Goal: Task Accomplishment & Management: Manage account settings

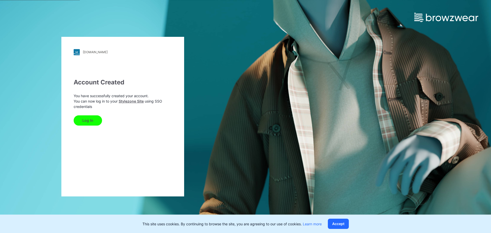
click at [82, 121] on button "Log In" at bounding box center [88, 120] width 28 height 10
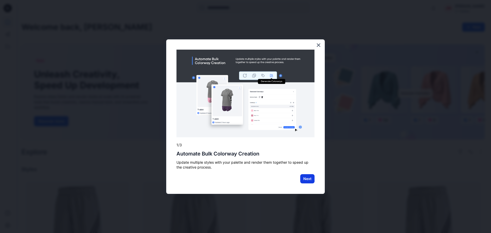
click at [304, 180] on button "Next" at bounding box center [307, 178] width 14 height 9
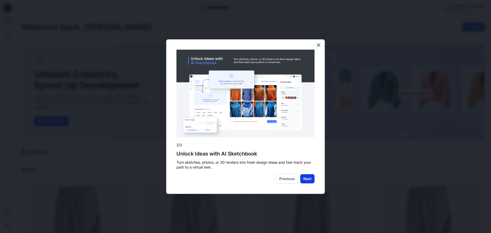
click at [306, 181] on button "Next" at bounding box center [307, 178] width 14 height 9
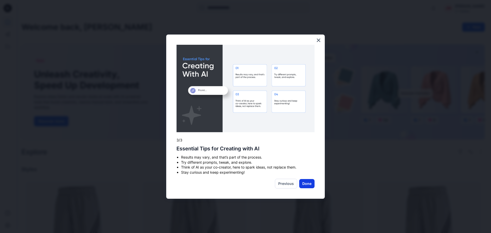
click at [307, 181] on button "Done" at bounding box center [306, 183] width 15 height 9
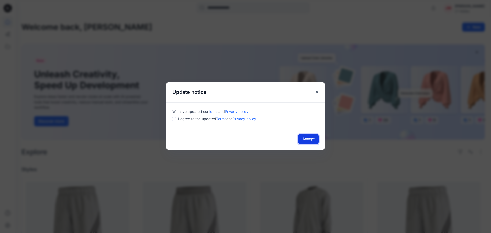
click at [307, 138] on button "Accept" at bounding box center [308, 139] width 20 height 10
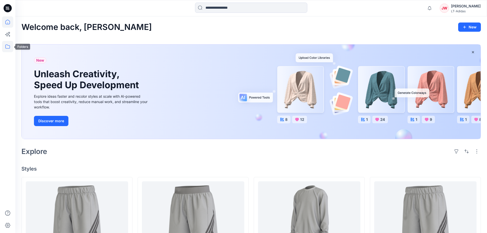
click at [11, 46] on icon at bounding box center [7, 46] width 11 height 11
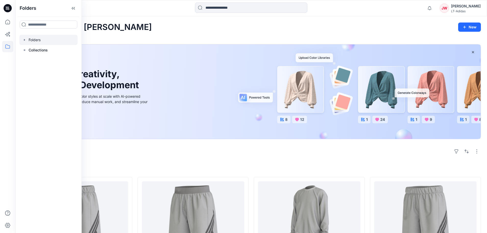
click at [24, 39] on icon "button" at bounding box center [24, 40] width 1 height 2
click at [30, 50] on icon "button" at bounding box center [29, 50] width 1 height 2
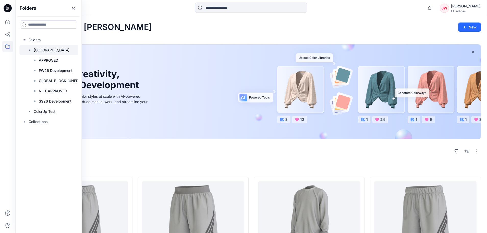
click at [30, 50] on icon "button" at bounding box center [30, 50] width 2 height 1
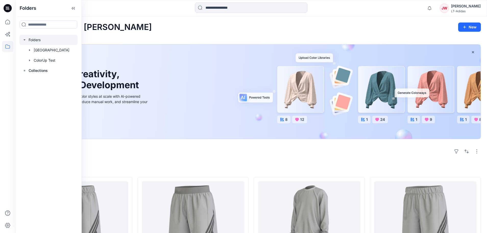
click at [25, 39] on icon "button" at bounding box center [24, 40] width 4 height 4
click at [210, 32] on div "Welcome back, Jacey New" at bounding box center [251, 26] width 460 height 9
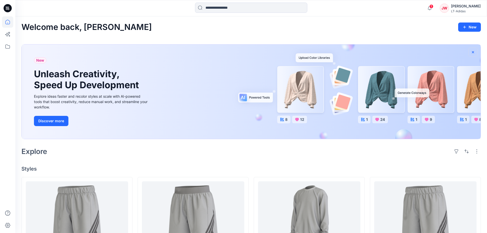
click at [471, 51] on button "button" at bounding box center [473, 52] width 9 height 9
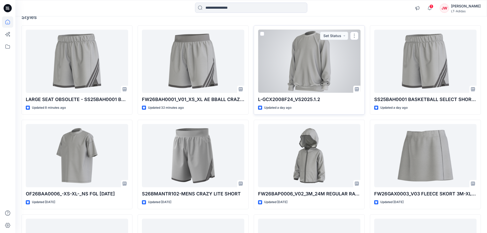
scroll to position [123, 0]
